Goal: Find specific page/section: Find specific page/section

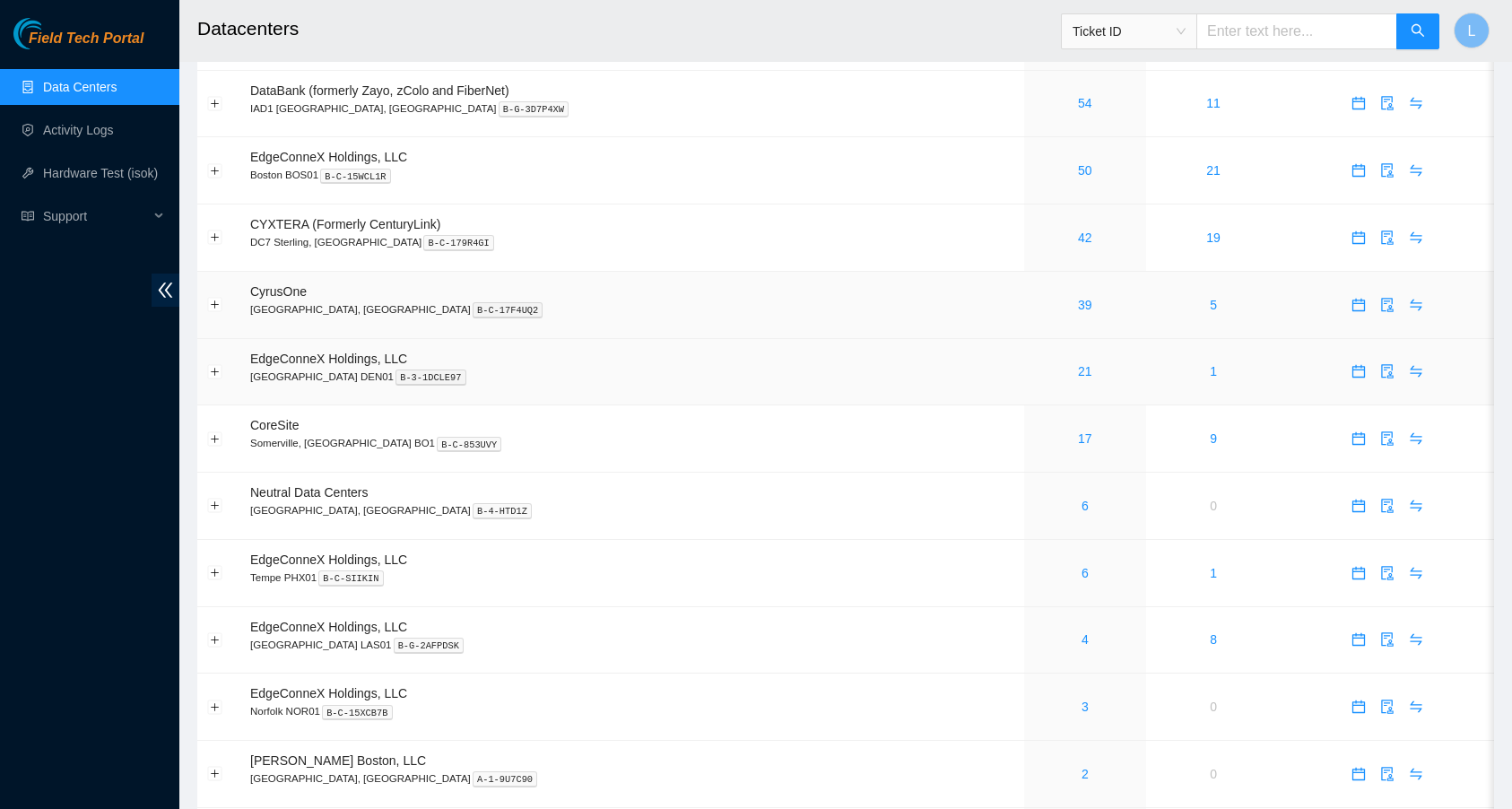
scroll to position [188, 0]
click at [1077, 363] on link "21" at bounding box center [1084, 368] width 14 height 14
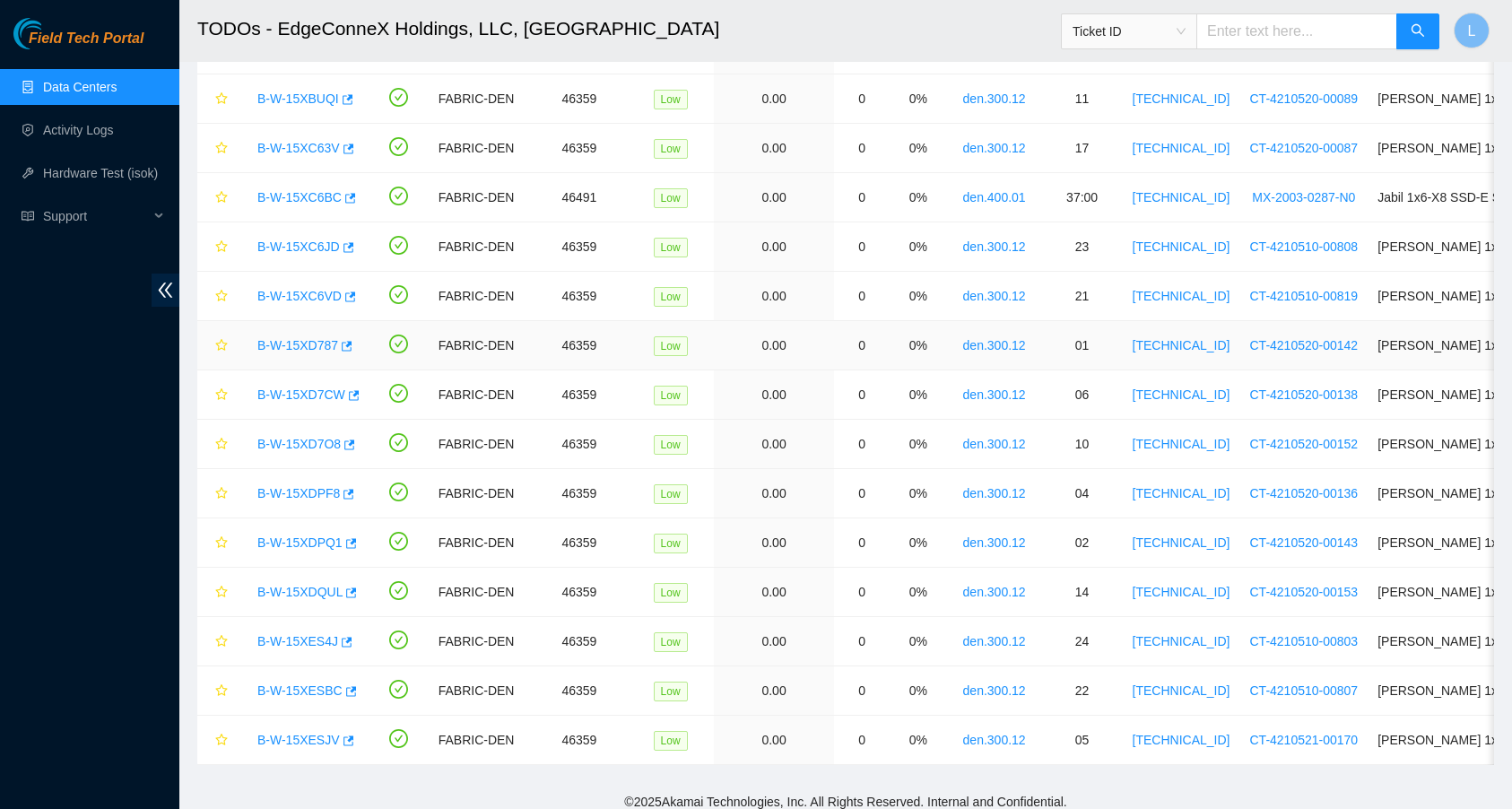
scroll to position [489, 0]
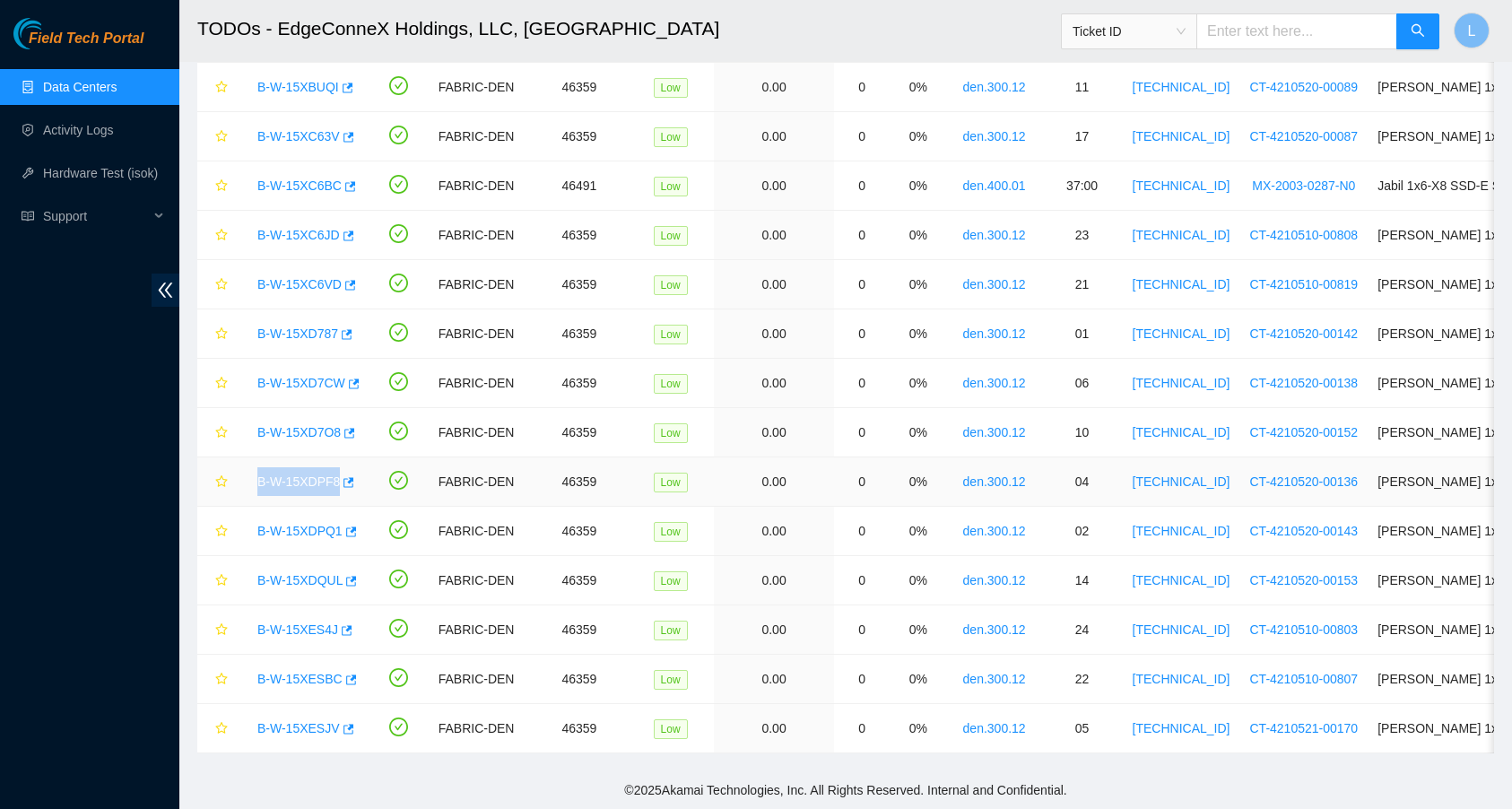
drag, startPoint x: 251, startPoint y: 469, endPoint x: 341, endPoint y: 469, distance: 90.0
click at [341, 469] on div "B-W-15XDPF8" at bounding box center [304, 481] width 111 height 29
copy link "B-W-15XDPF8"
